Goal: Transaction & Acquisition: Purchase product/service

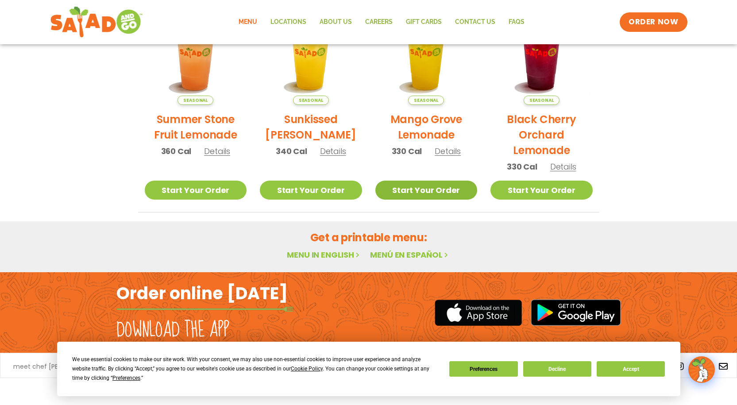
scroll to position [473, 0]
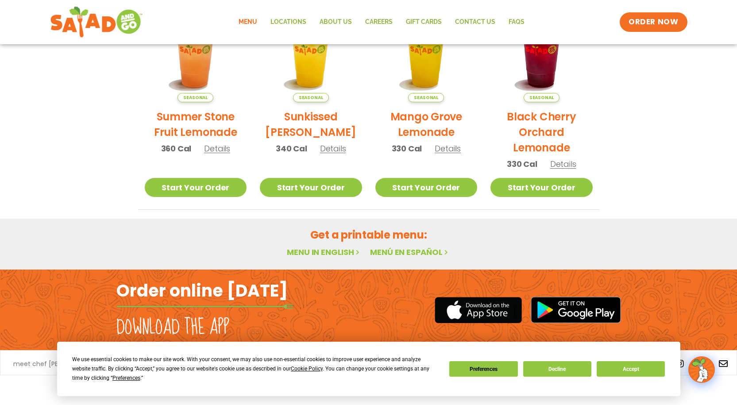
click at [321, 255] on link "Menu in English" at bounding box center [324, 252] width 74 height 11
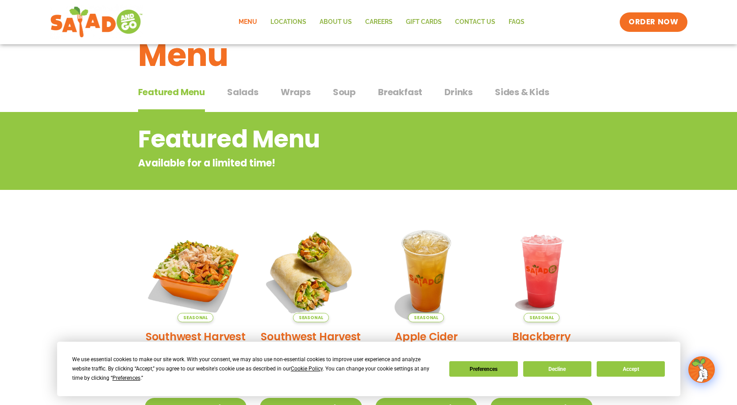
scroll to position [0, 0]
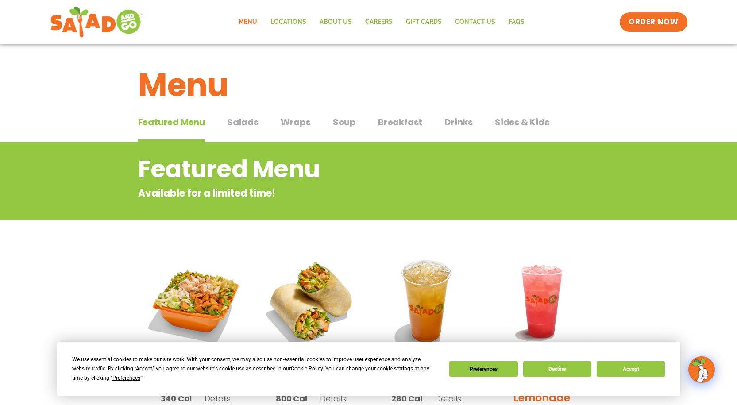
click at [340, 126] on span "Soup" at bounding box center [344, 122] width 23 height 13
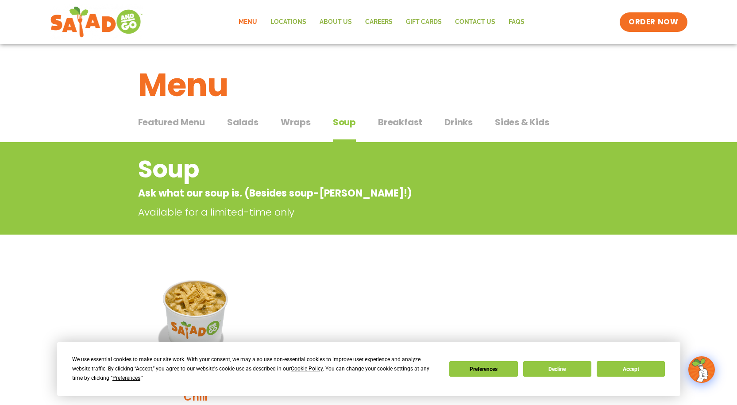
drag, startPoint x: 513, startPoint y: 124, endPoint x: 509, endPoint y: 127, distance: 4.8
click at [512, 124] on span "Sides & Kids" at bounding box center [522, 122] width 54 height 13
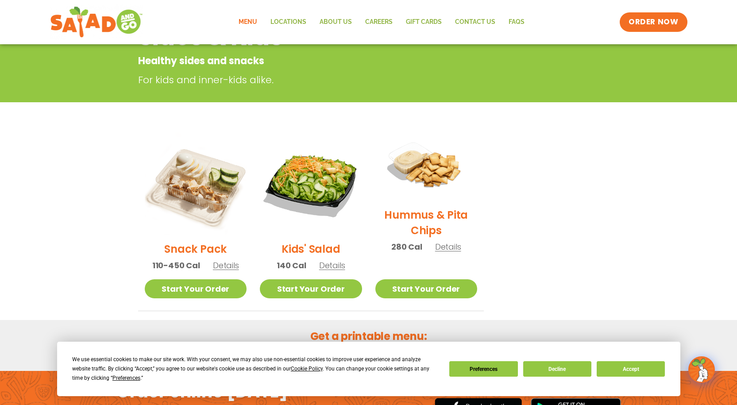
scroll to position [133, 0]
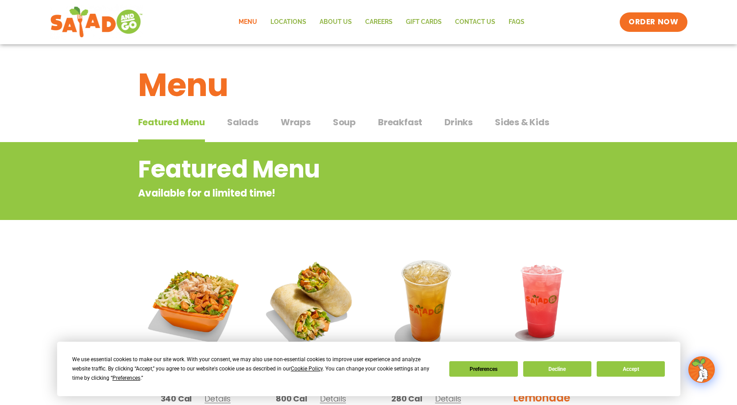
click at [252, 124] on span "Salads" at bounding box center [242, 122] width 31 height 13
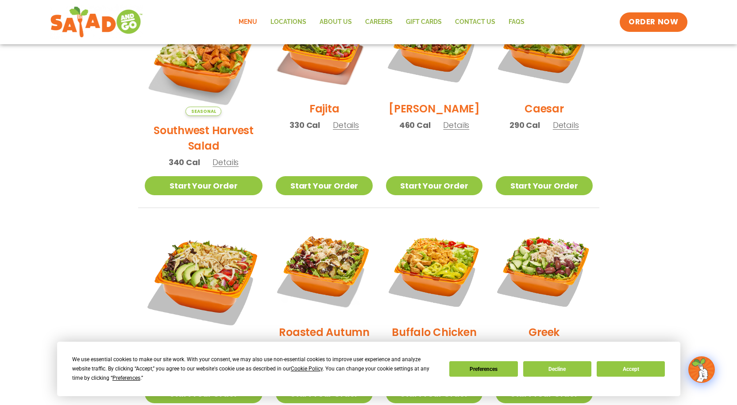
scroll to position [266, 0]
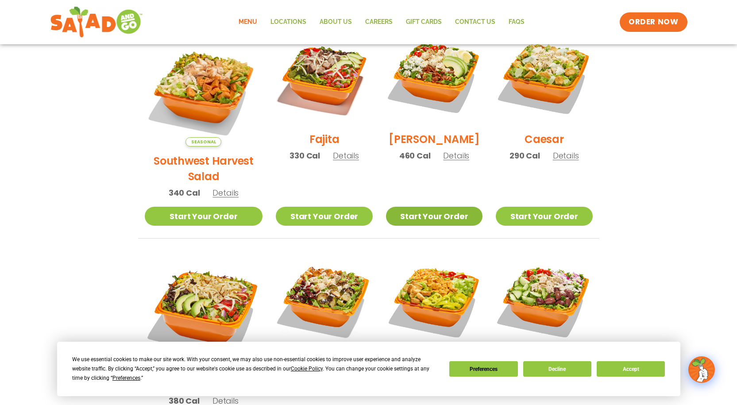
click at [436, 207] on link "Start Your Order" at bounding box center [434, 216] width 97 height 19
